Goal: Information Seeking & Learning: Learn about a topic

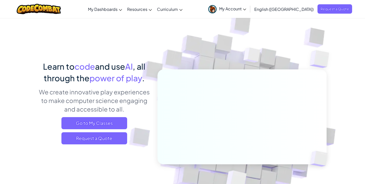
click at [246, 8] on span "My Account" at bounding box center [232, 8] width 27 height 5
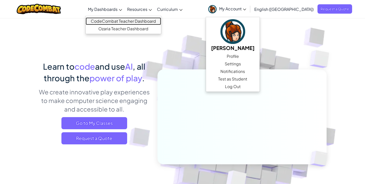
click at [143, 21] on link "CodeCombat Teacher Dashboard" at bounding box center [123, 21] width 75 height 8
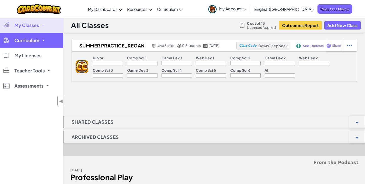
click at [25, 41] on span "Curriculum" at bounding box center [26, 40] width 25 height 5
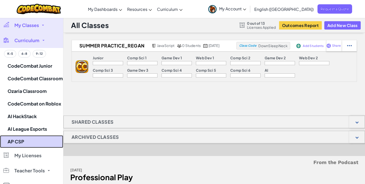
click at [29, 143] on link "AP CSP" at bounding box center [31, 142] width 63 height 13
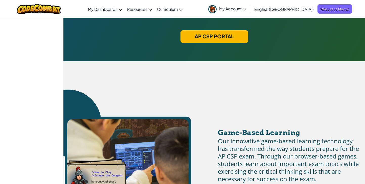
scroll to position [177, 0]
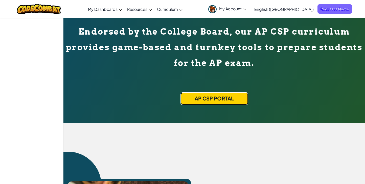
click at [226, 98] on link "AP CSP Portal" at bounding box center [215, 99] width 68 height 13
